Goal: Transaction & Acquisition: Purchase product/service

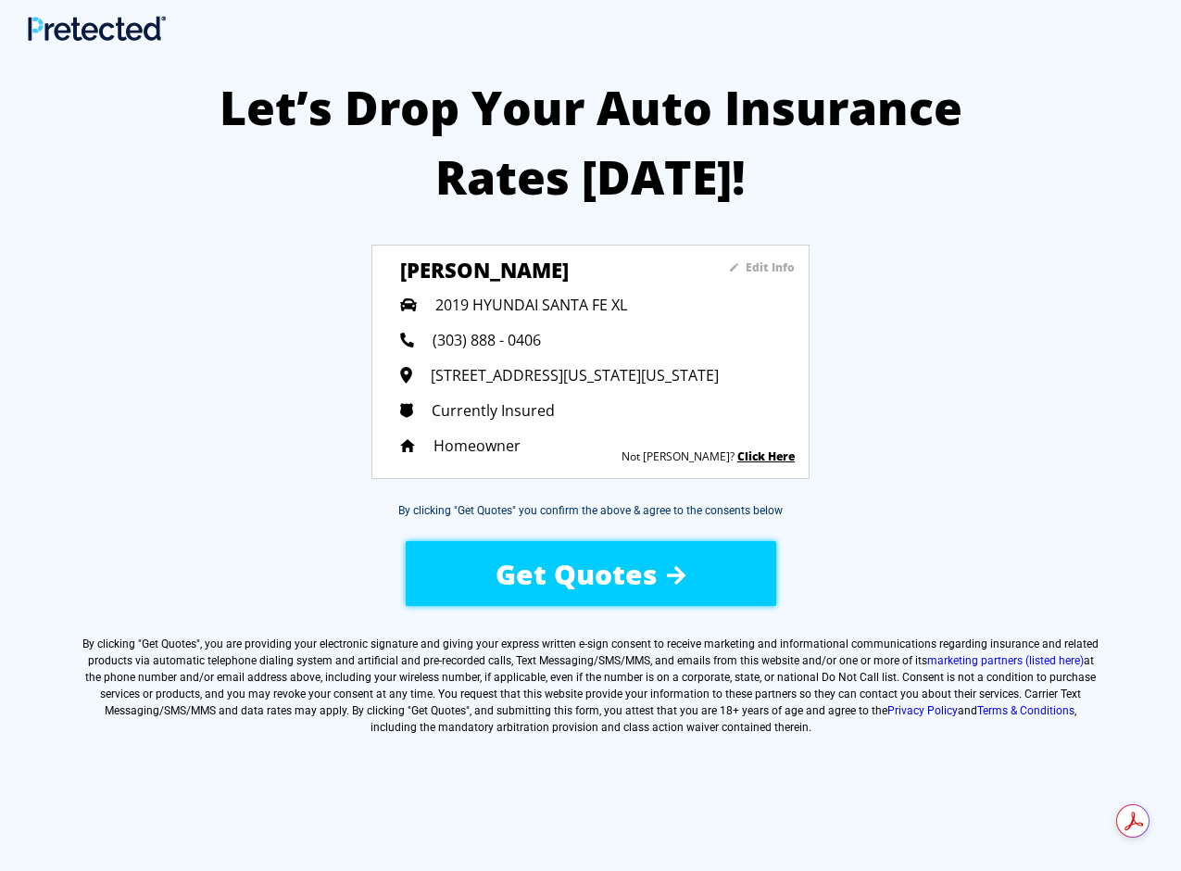
click at [593, 562] on span "Get Quotes" at bounding box center [577, 574] width 162 height 38
